Goal: Task Accomplishment & Management: Use online tool/utility

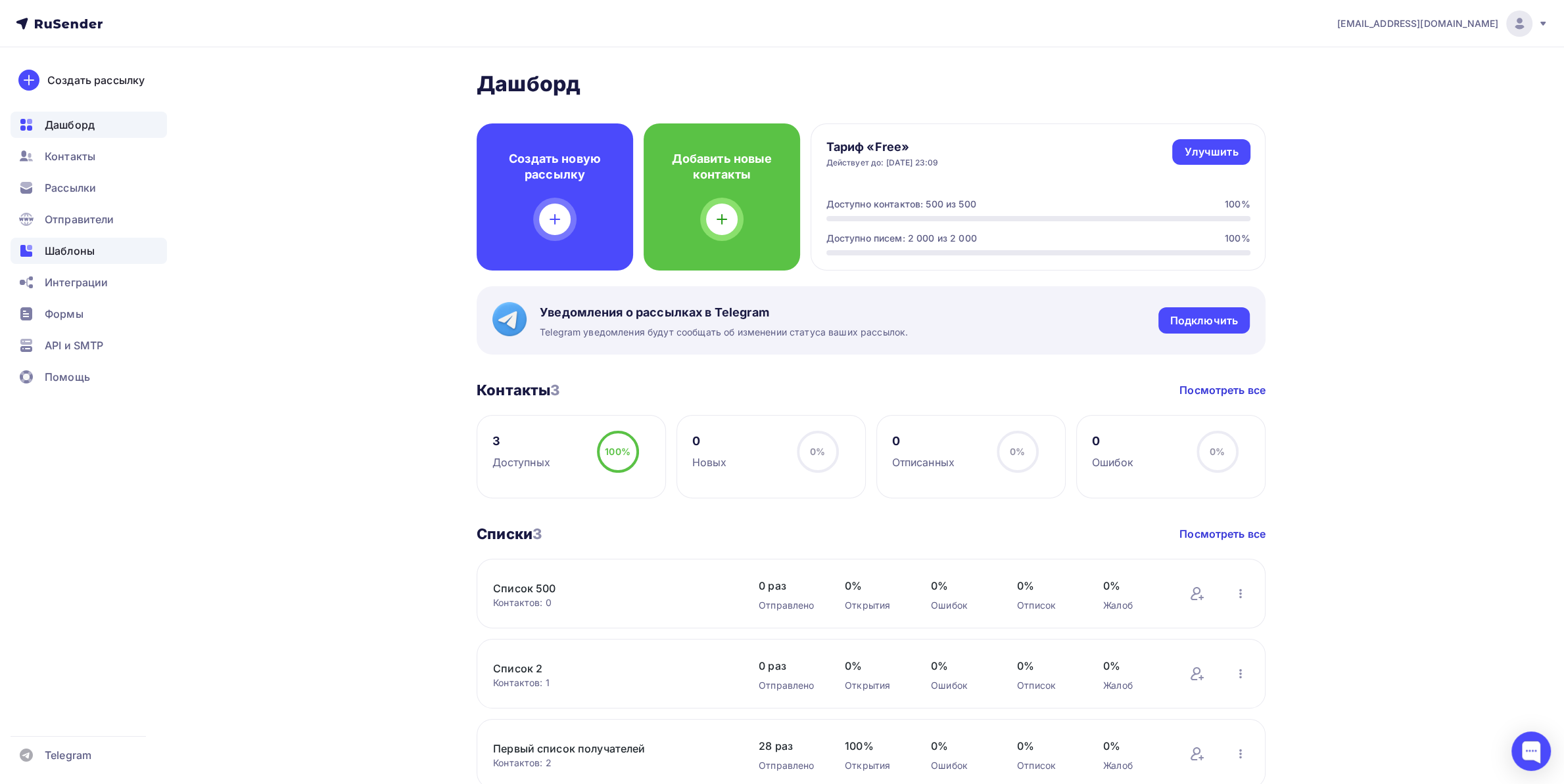
click at [79, 255] on span "Шаблоны" at bounding box center [70, 251] width 50 height 16
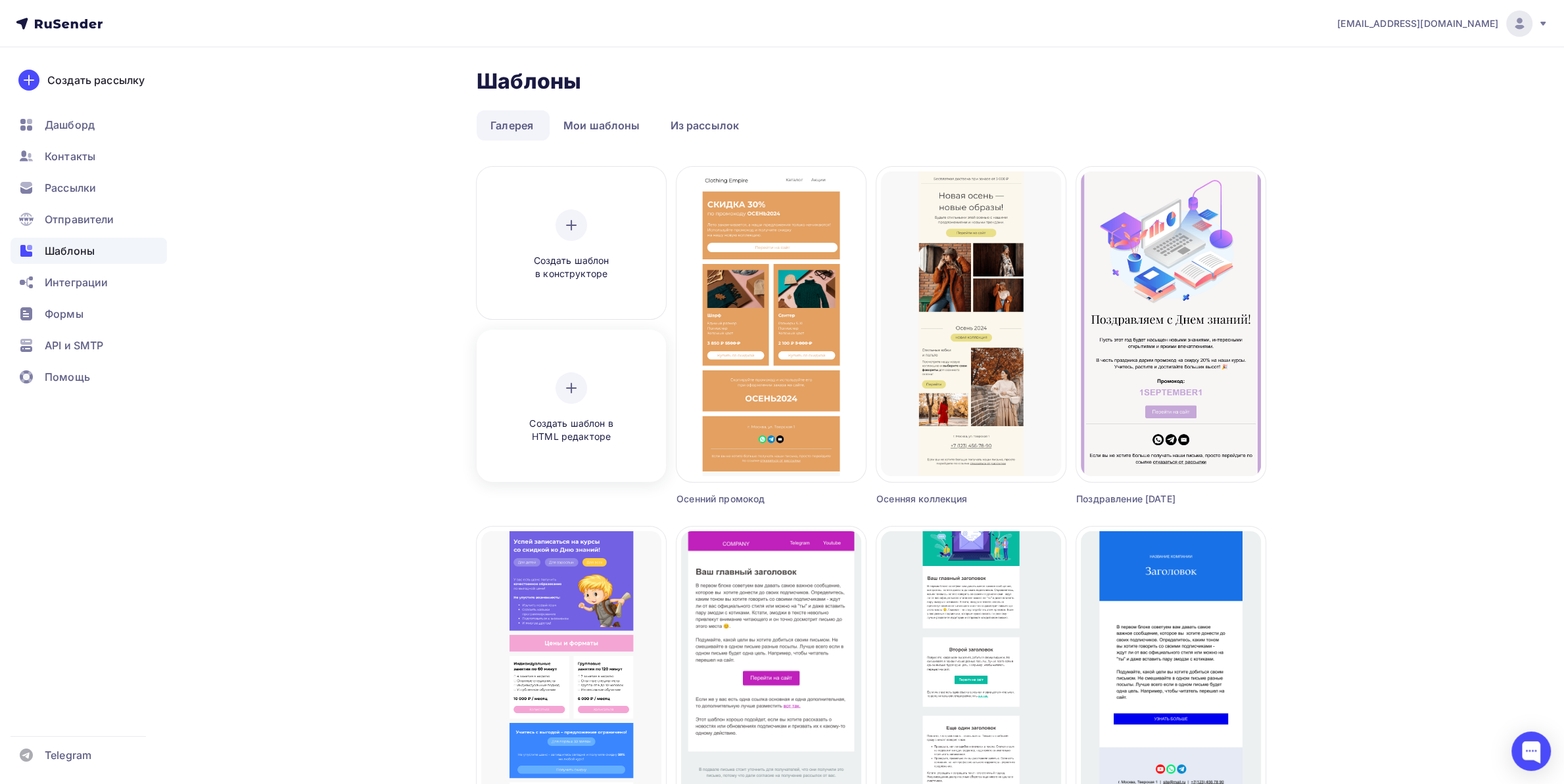
click at [568, 360] on div "Создать шаблон в HTML редакторе" at bounding box center [571, 408] width 180 height 147
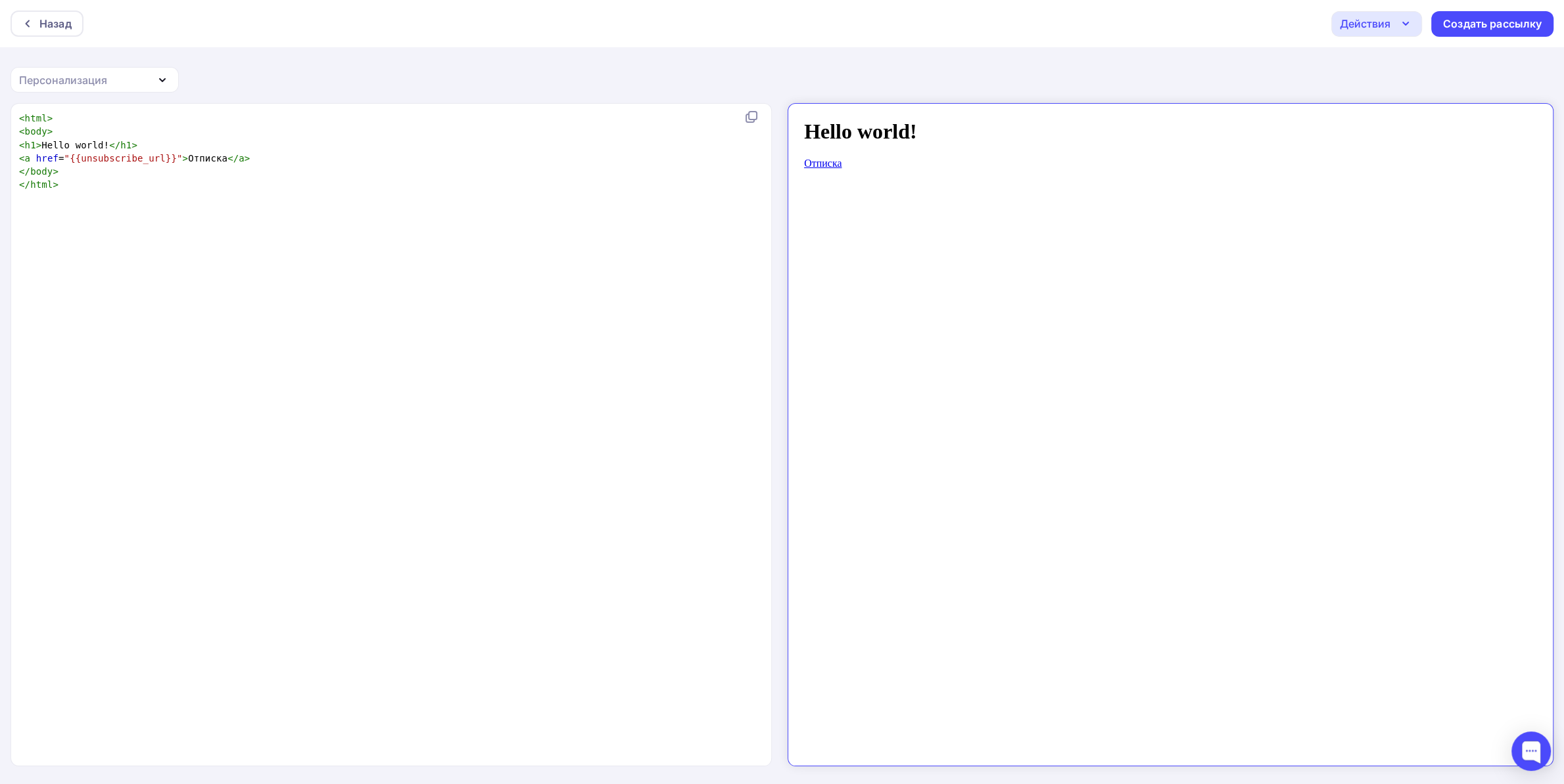
scroll to position [4, 0]
type textarea "<html> <body> <h1>Hello world!</h1> <a href="{{unsubscribe_url}}">Отписка</a> <…"
drag, startPoint x: 188, startPoint y: 192, endPoint x: 0, endPoint y: 62, distance: 228.6
click at [0, 62] on div "Назад Действия Отправить тестовое письмо Сохранить в Мои шаблоны Выйти без сохр…" at bounding box center [782, 392] width 1564 height 785
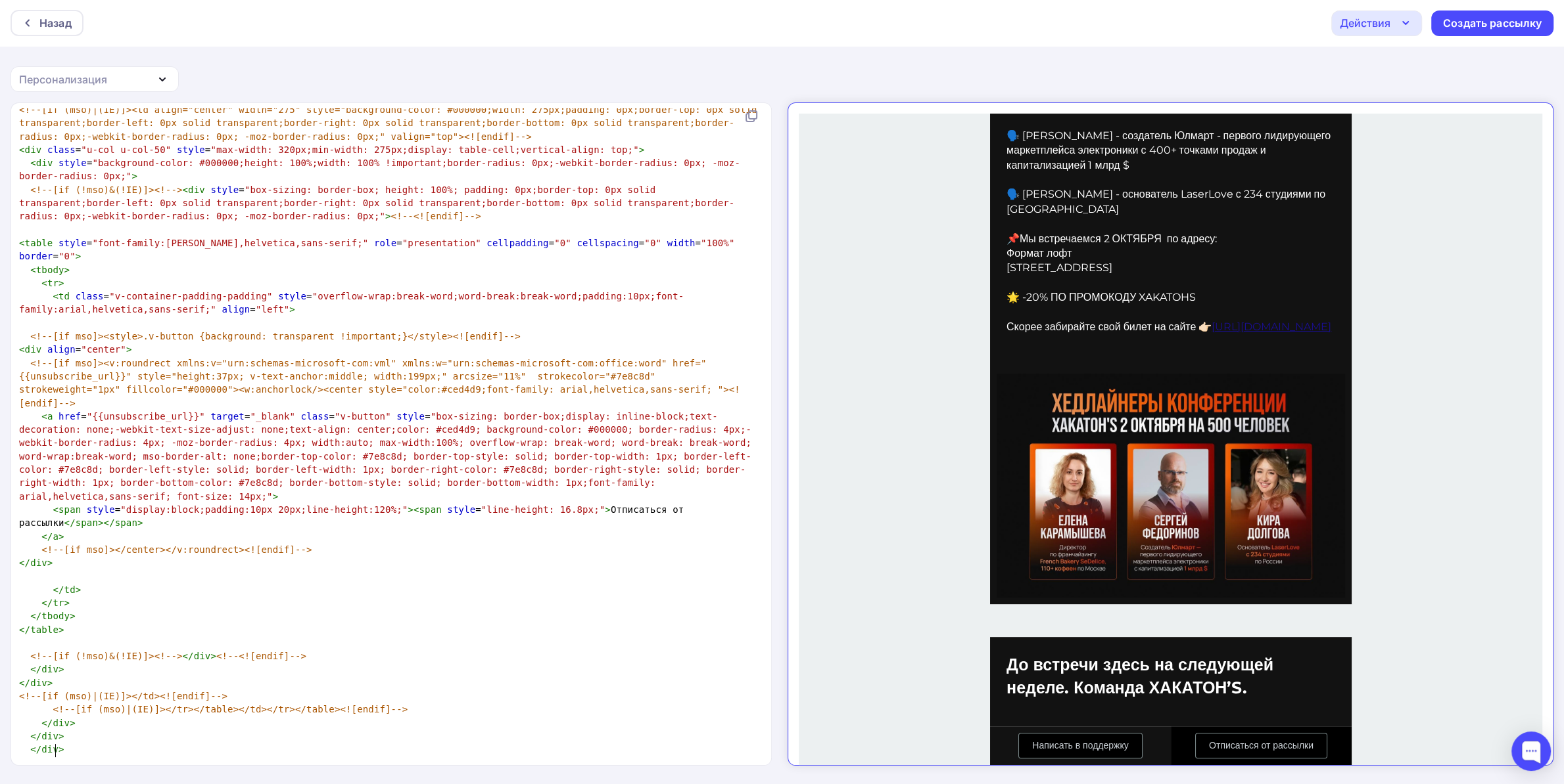
scroll to position [625, 0]
click at [1481, 7] on div "Назад Действия Отправить тестовое письмо Сохранить в Мои шаблоны Выйти без сохр…" at bounding box center [782, 23] width 1564 height 48
click at [1469, 23] on div "Создать рассылку" at bounding box center [1492, 23] width 98 height 15
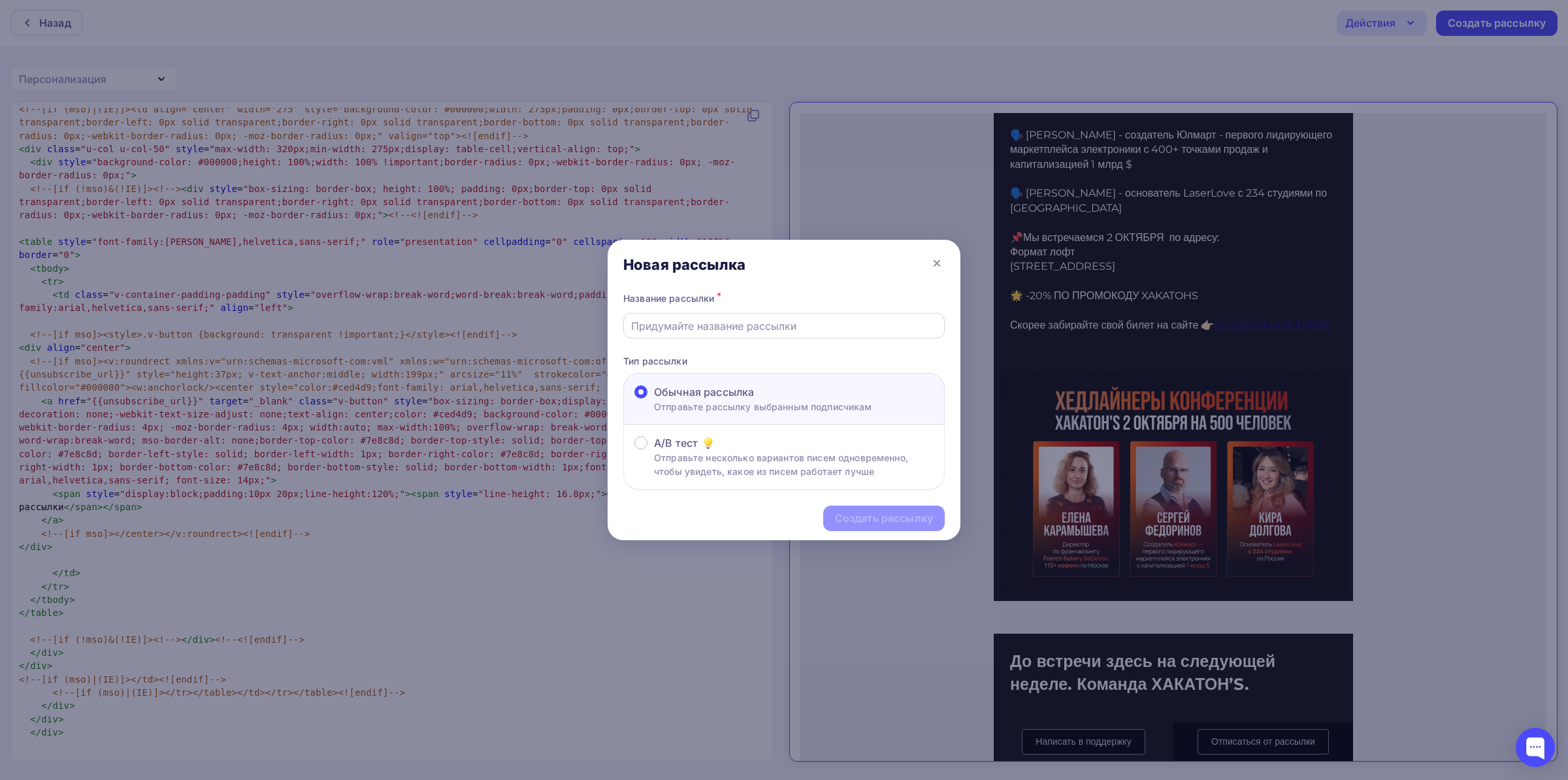
click at [760, 314] on div at bounding box center [784, 326] width 322 height 26
click at [799, 326] on input "text" at bounding box center [784, 326] width 306 height 16
type input "214124"
click at [867, 510] on div "Создать рассылку" at bounding box center [883, 518] width 121 height 26
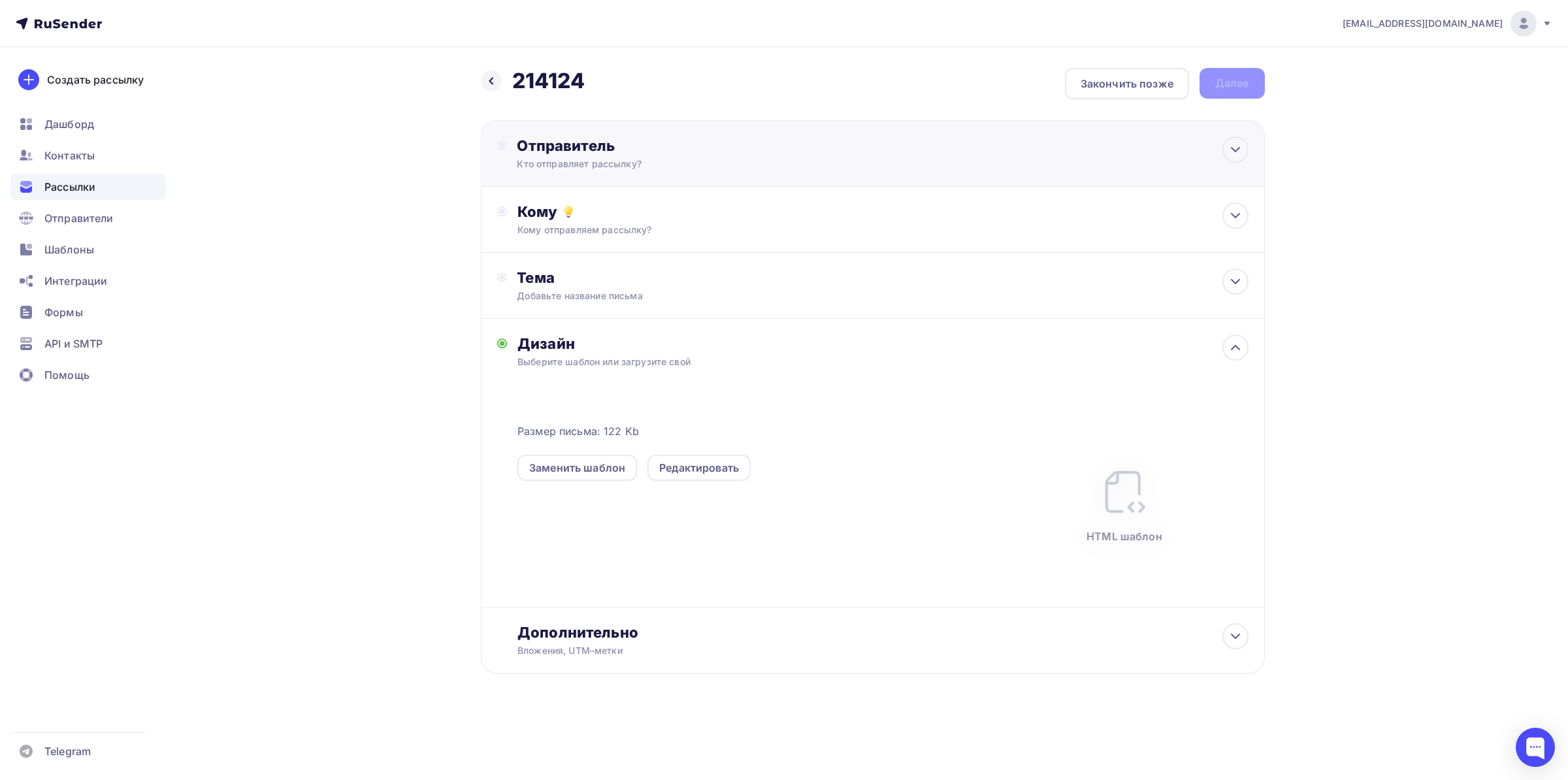
click at [581, 169] on div "Кто отправляет рассылку?" at bounding box center [644, 164] width 255 height 13
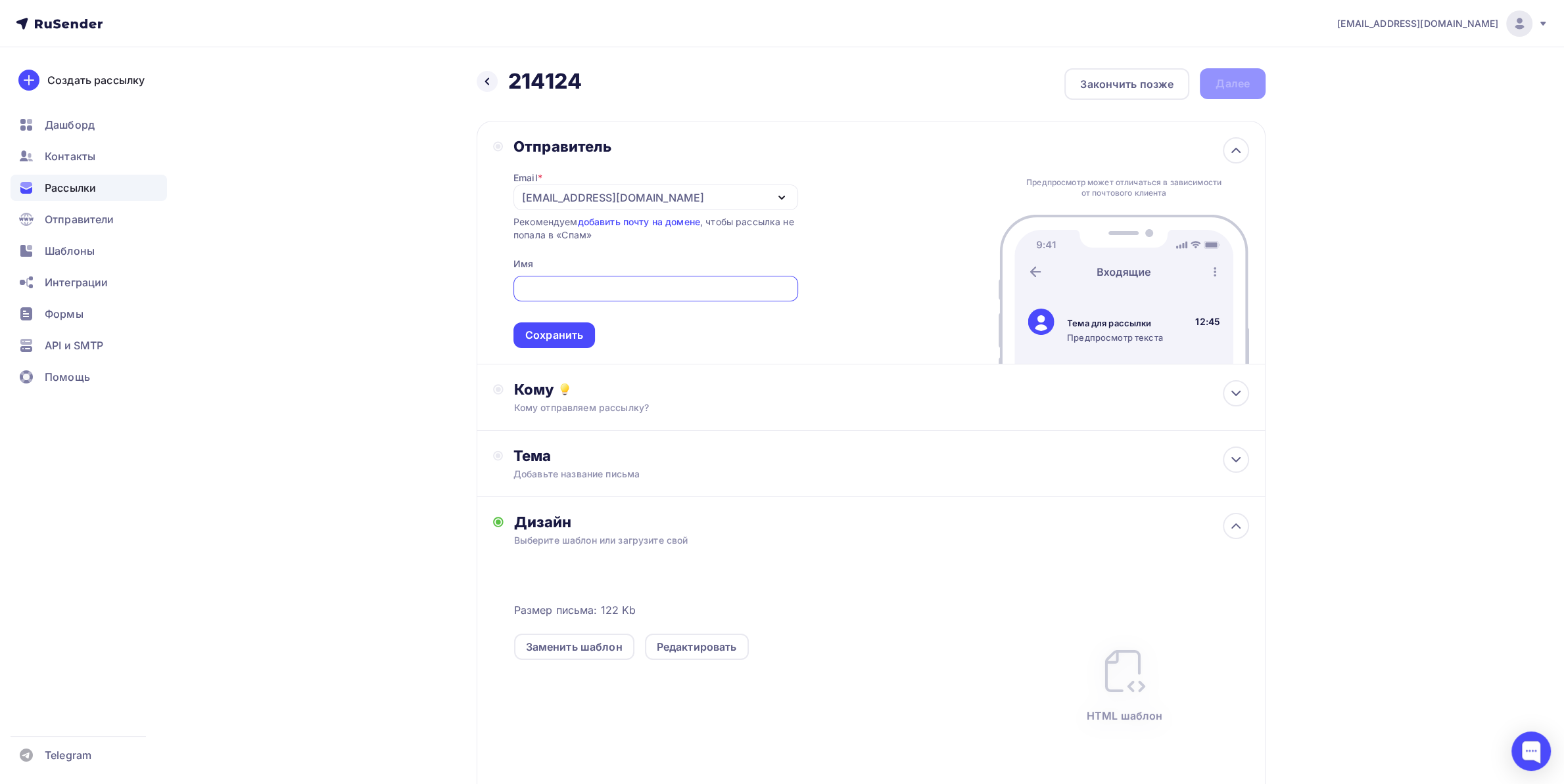
click at [559, 285] on input "text" at bounding box center [654, 289] width 269 height 16
type input "124"
click at [554, 327] on div "Сохранить" at bounding box center [554, 335] width 81 height 26
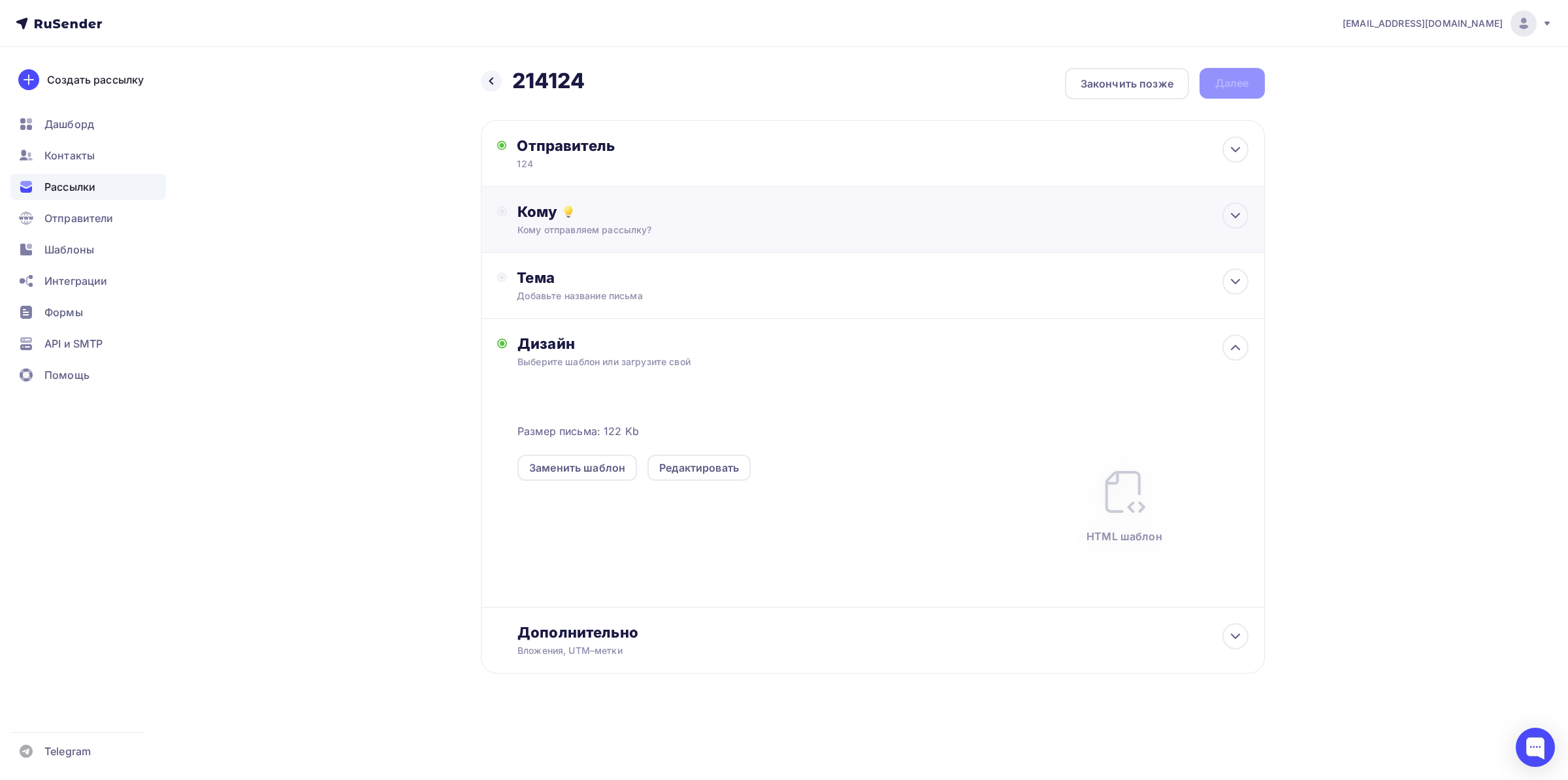
click at [556, 218] on div "Кому" at bounding box center [882, 211] width 730 height 19
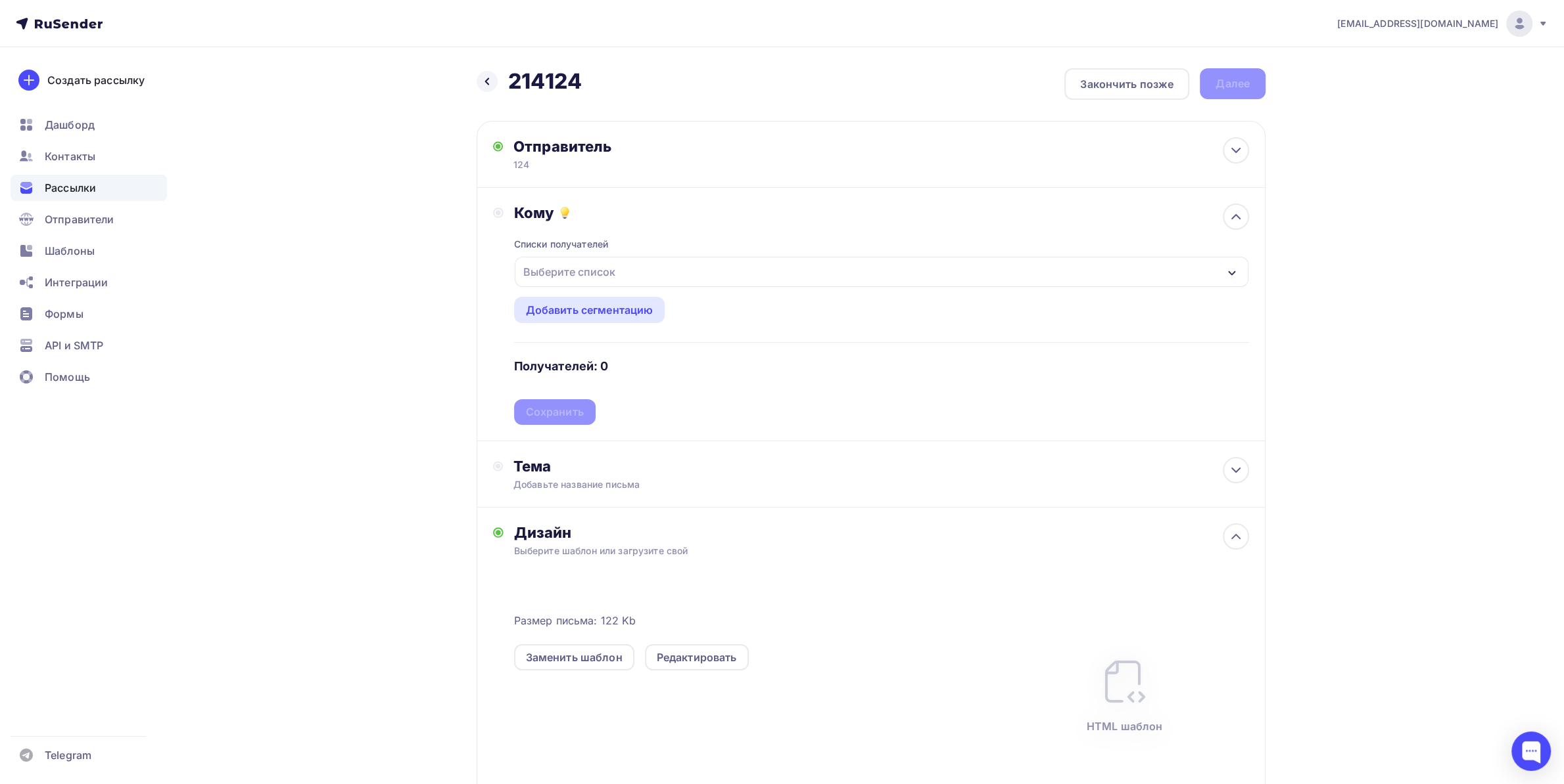
click at [579, 281] on div "Выберите список" at bounding box center [569, 272] width 102 height 24
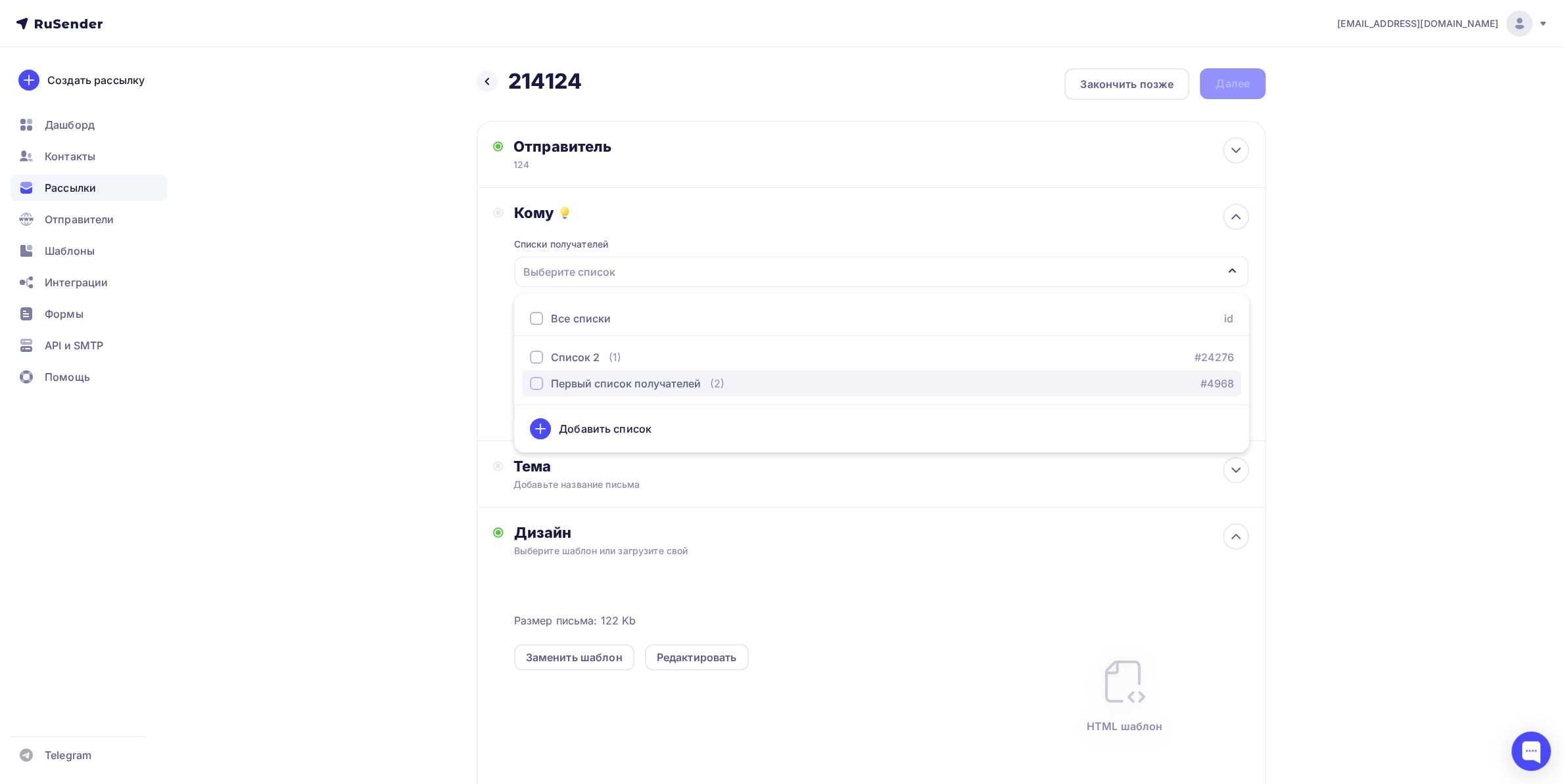
click at [572, 380] on div "Первый список получателей" at bounding box center [626, 384] width 150 height 16
click at [326, 355] on div "Назад 214124 214124 Закончить позже Далее Отправитель 124 Email * [EMAIL_ADDRES…" at bounding box center [782, 498] width 1077 height 902
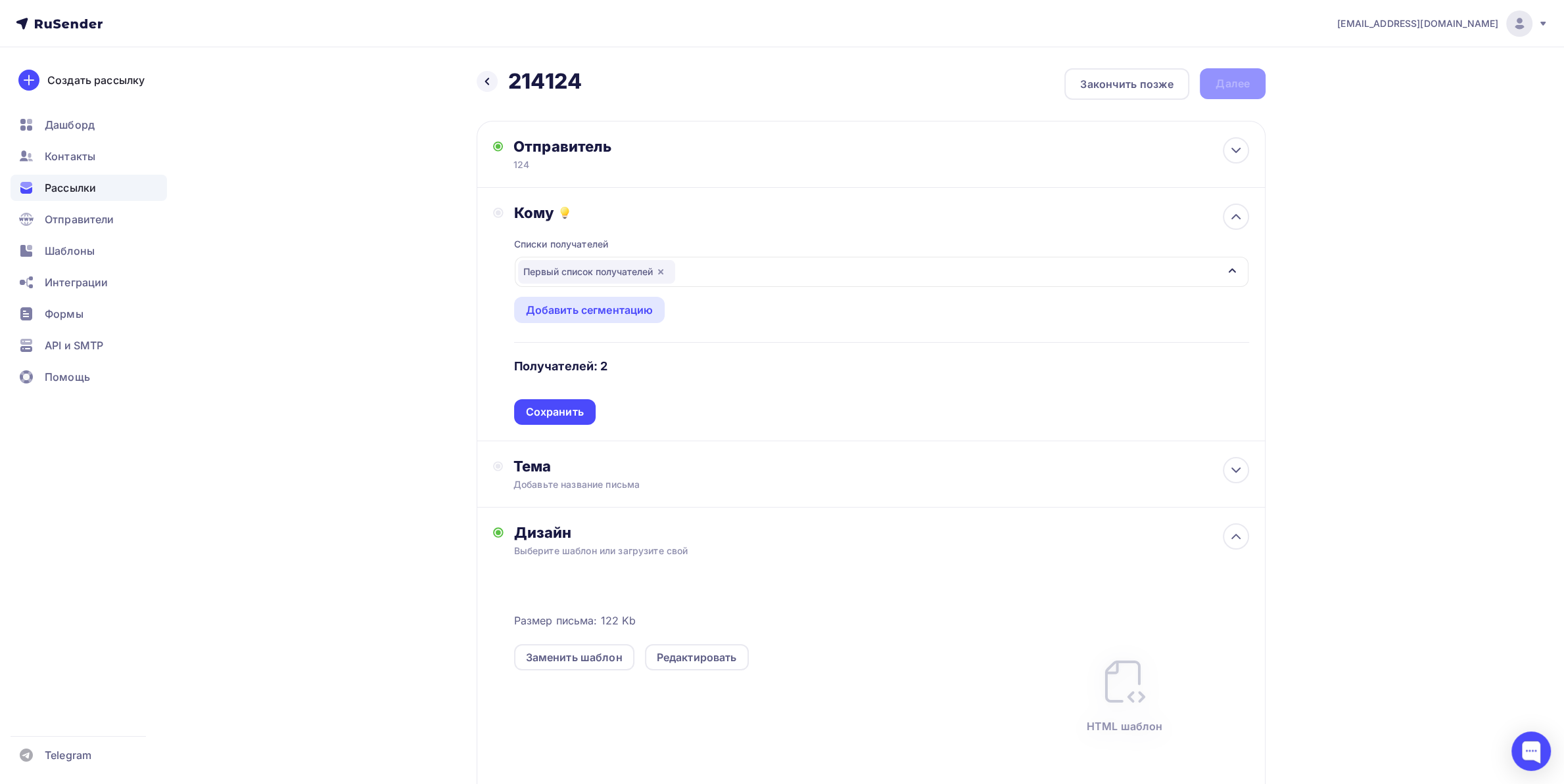
click at [528, 403] on div "Списки получателей Первый список получателей Все списки id Список 2 (1) #24276 …" at bounding box center [882, 324] width 735 height 203
click at [539, 413] on div "Сохранить" at bounding box center [555, 412] width 58 height 15
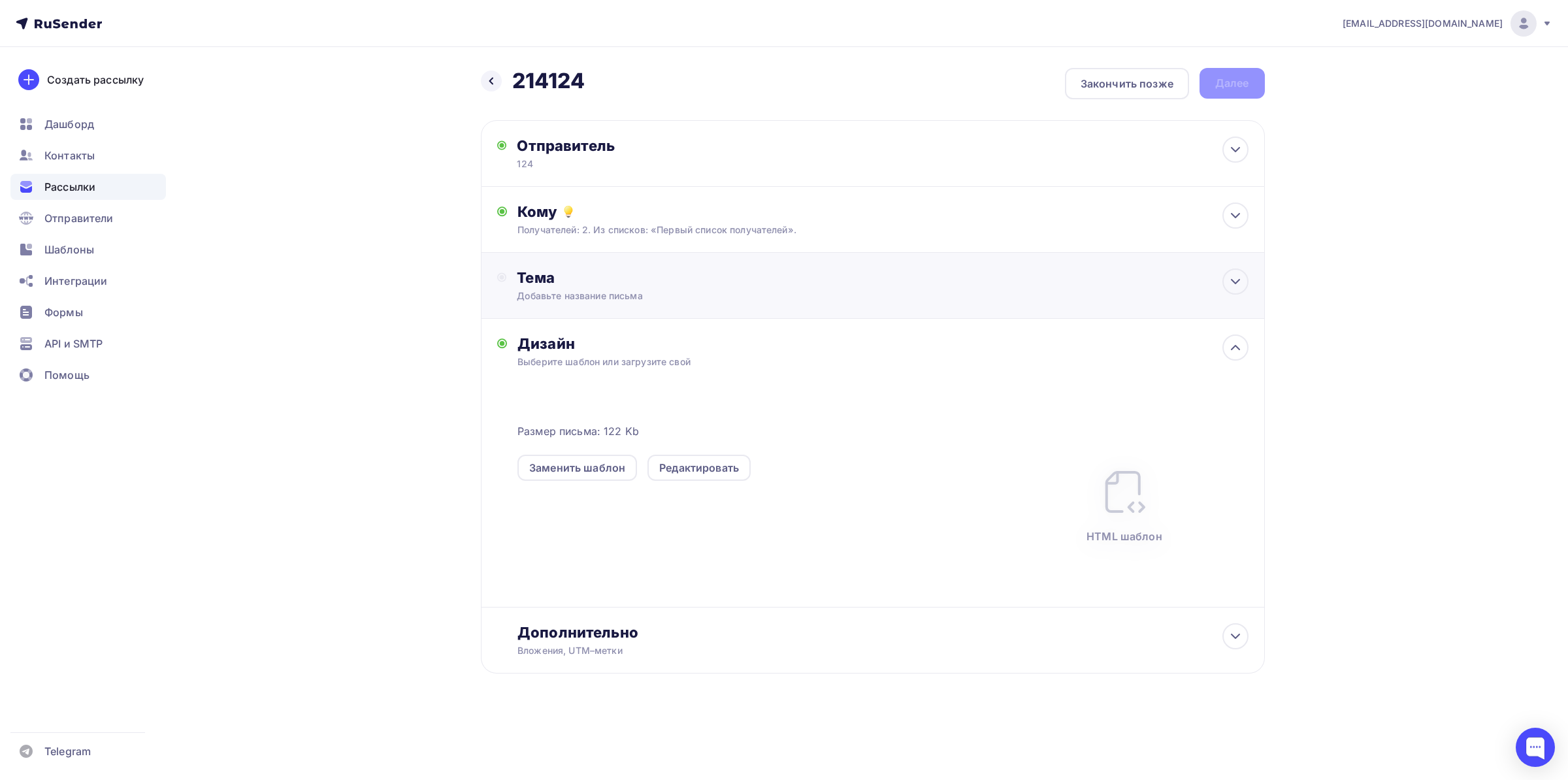
drag, startPoint x: 558, startPoint y: 291, endPoint x: 584, endPoint y: 316, distance: 36.1
click at [559, 291] on div "Добавьте название письма" at bounding box center [634, 295] width 233 height 13
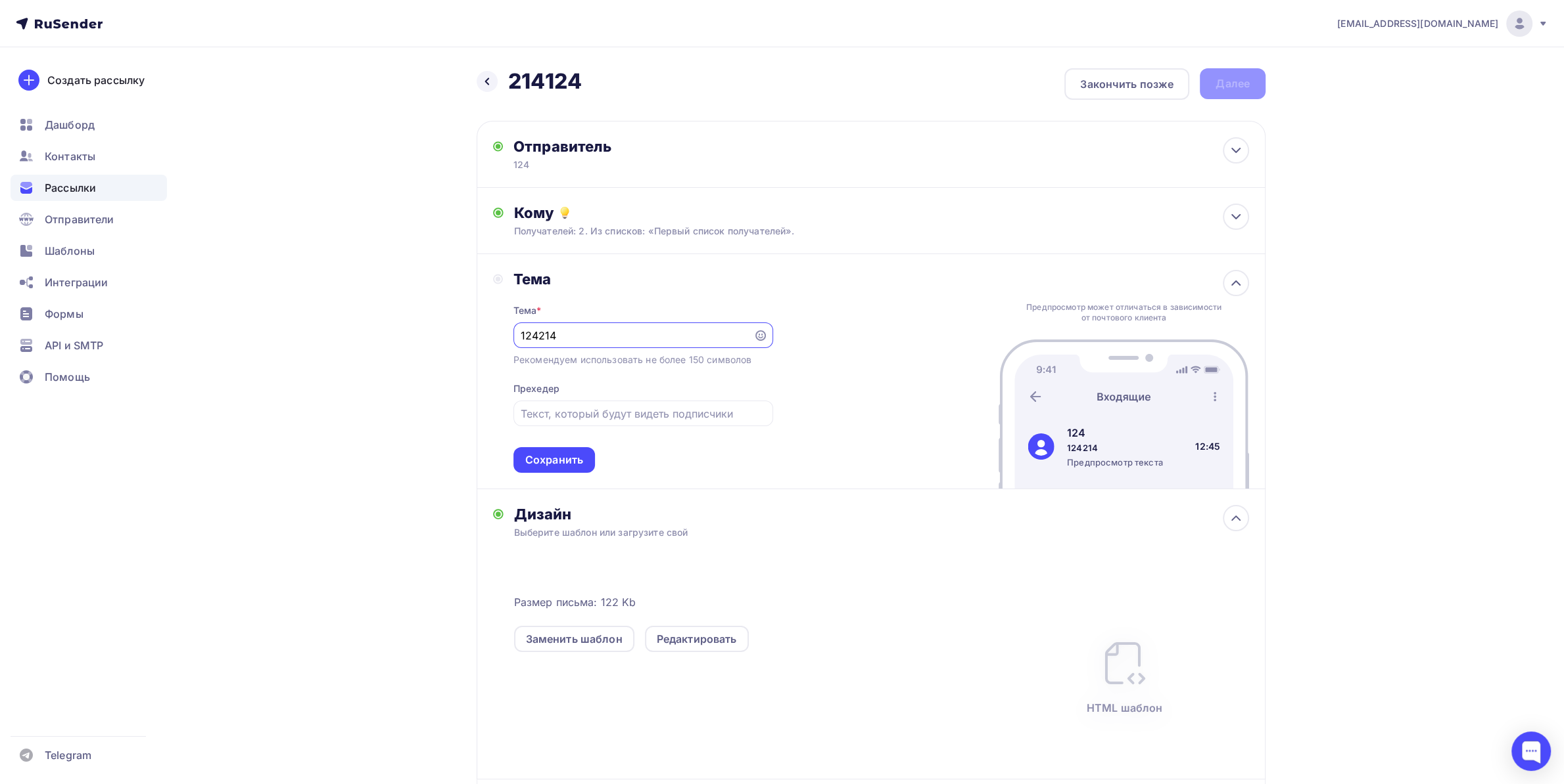
type input "124214"
click at [571, 447] on div "Тема * 124214 Рекомендуем использовать не более 150 символов Прехедер Сохранить" at bounding box center [642, 381] width 259 height 185
click at [571, 460] on div "Сохранить" at bounding box center [554, 459] width 58 height 15
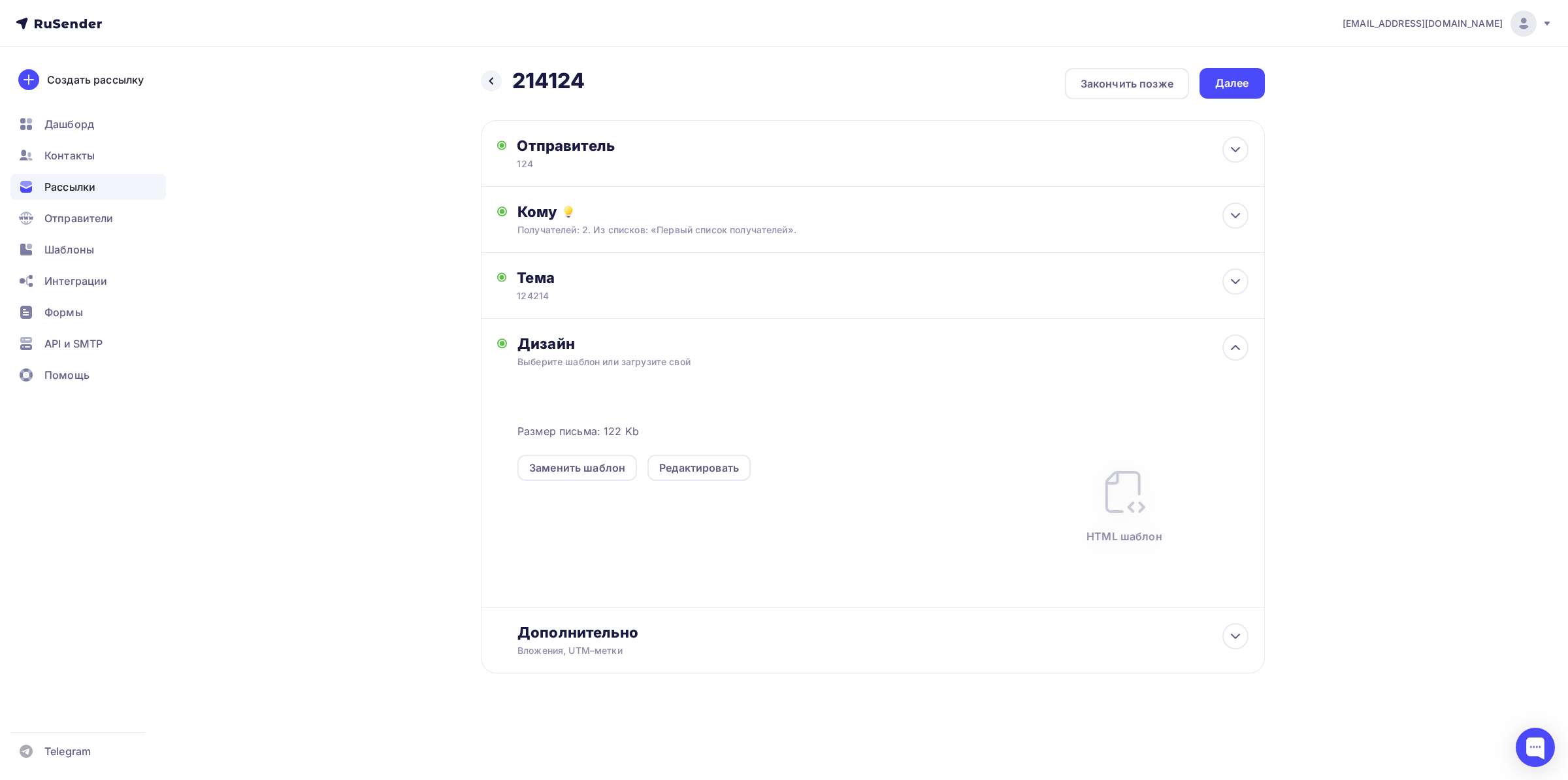
click at [1232, 102] on div "Назад 214124 214124 Закончить позже Далее Отправитель 124 Email * [EMAIL_ADDRES…" at bounding box center [872, 387] width 784 height 638
click at [1240, 81] on div "Далее" at bounding box center [1232, 83] width 34 height 15
